Goal: Find contact information: Find contact information

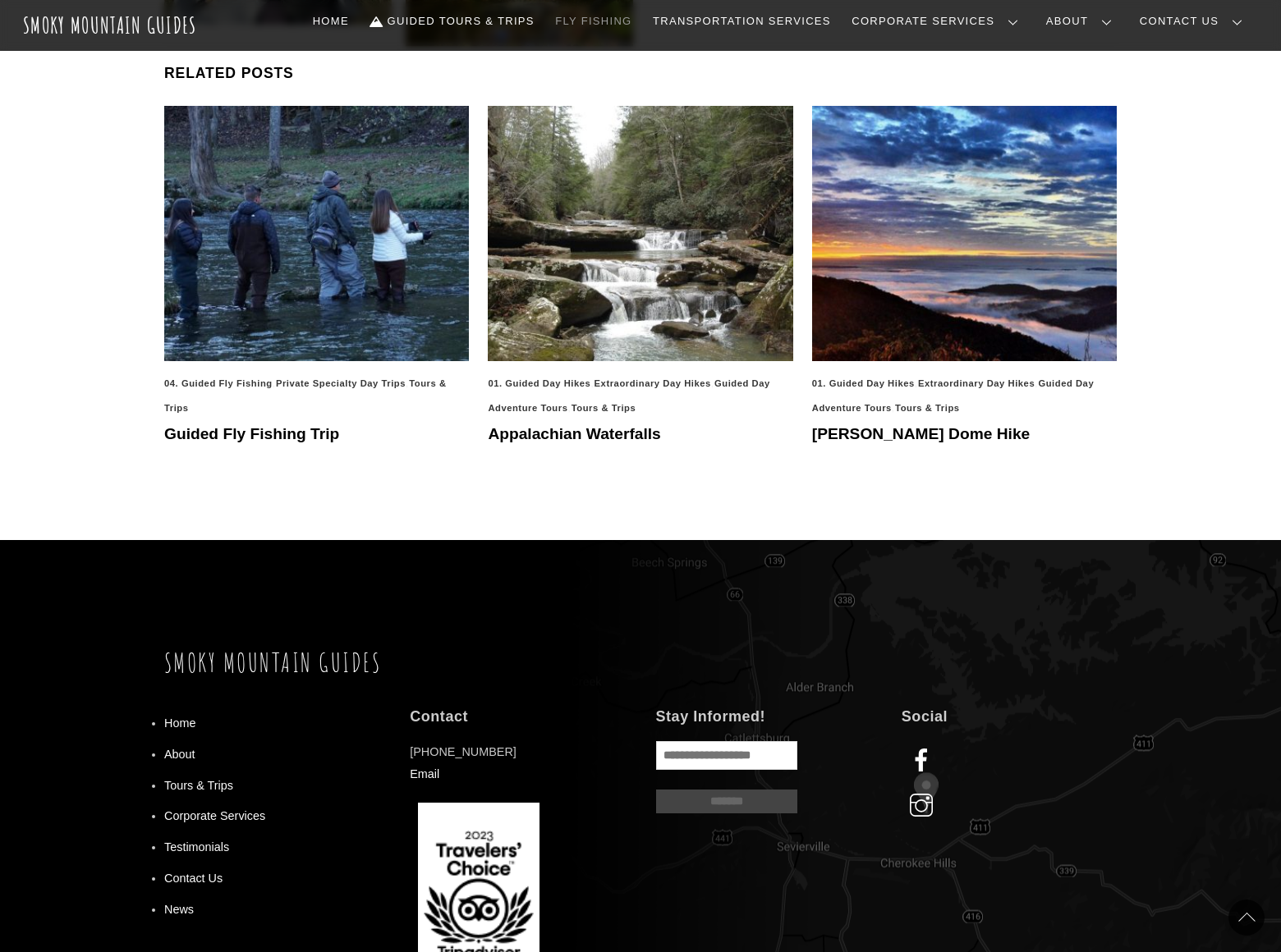
scroll to position [2160, 0]
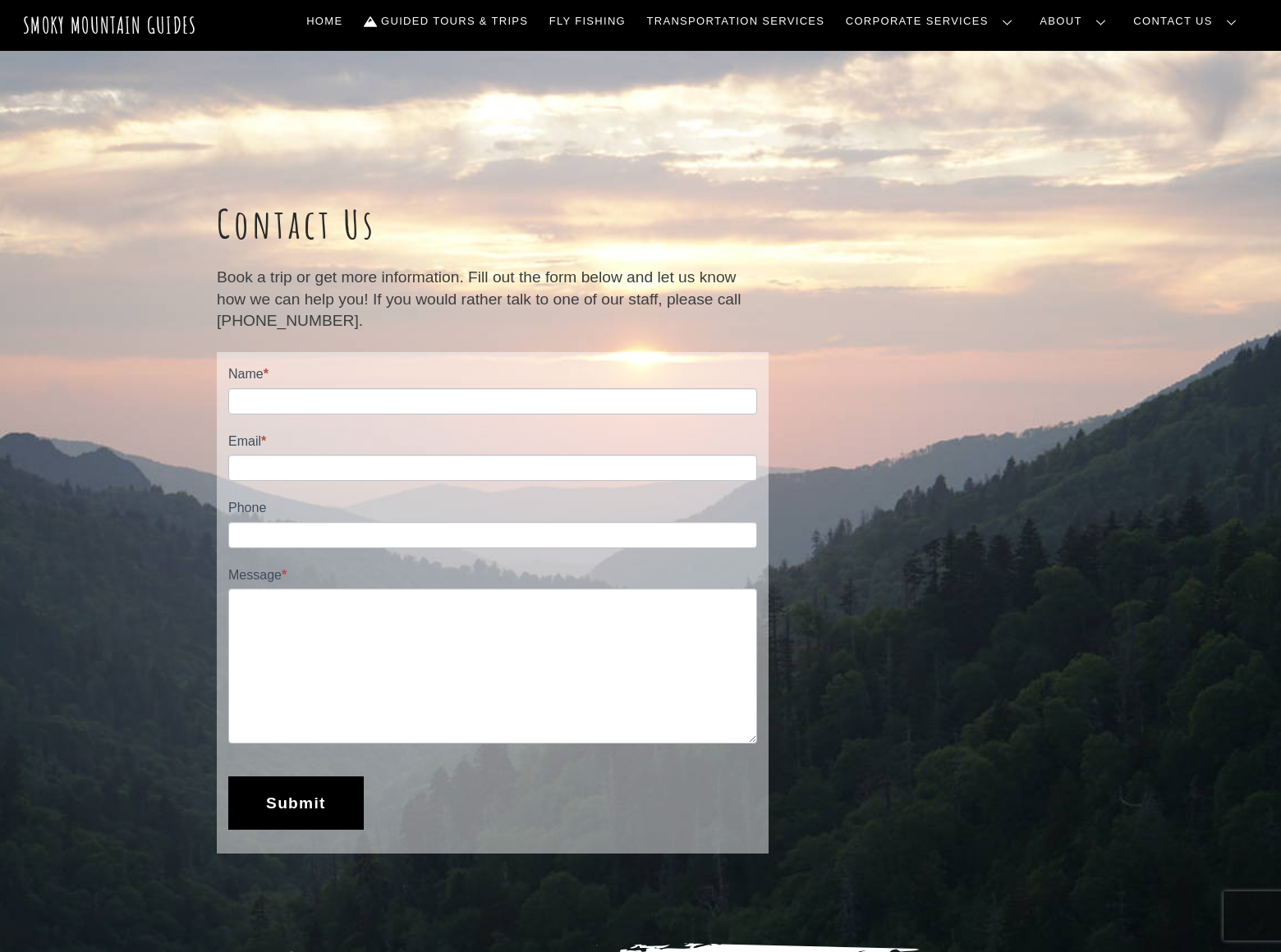
scroll to position [1247, 0]
